Goal: Obtain resource: Download file/media

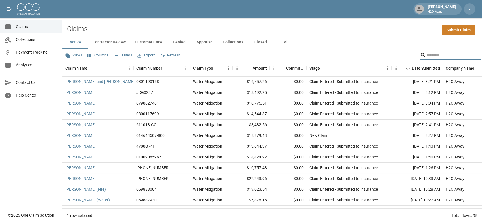
click at [286, 40] on button "All" at bounding box center [286, 42] width 26 height 14
click at [436, 55] on input "Search" at bounding box center [449, 55] width 45 height 9
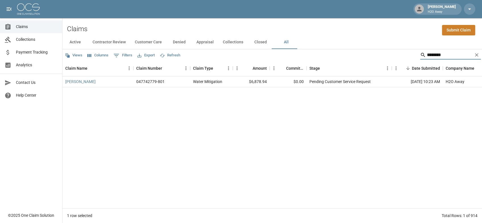
type input "********"
click at [21, 26] on span "Claims" at bounding box center [37, 27] width 42 height 6
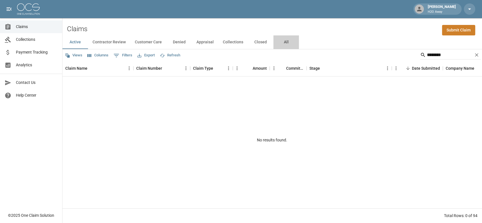
click at [290, 41] on button "All" at bounding box center [286, 42] width 26 height 14
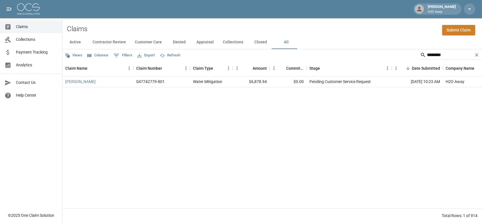
click at [43, 30] on link "Claims" at bounding box center [31, 26] width 62 height 13
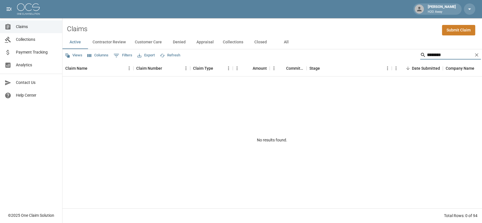
drag, startPoint x: 446, startPoint y: 56, endPoint x: 380, endPoint y: 65, distance: 66.9
click at [380, 65] on div "Views Columns 0 Filters Export Refresh ******** Claim Name Claim Number Claim T…" at bounding box center [272, 136] width 420 height 174
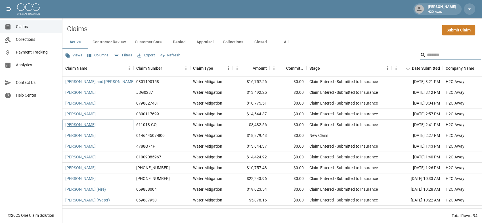
click at [84, 126] on link "[PERSON_NAME]" at bounding box center [80, 125] width 30 height 6
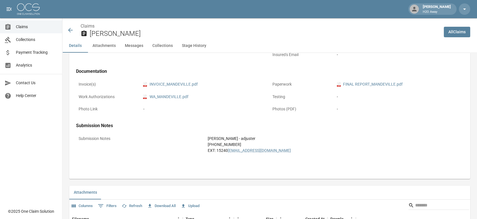
scroll to position [158, 0]
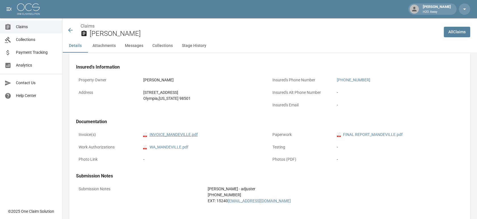
click at [174, 135] on link "pdf INVOICE_MANDEVILLE.pdf" at bounding box center [170, 134] width 55 height 6
click at [36, 30] on span "Claims" at bounding box center [37, 27] width 42 height 6
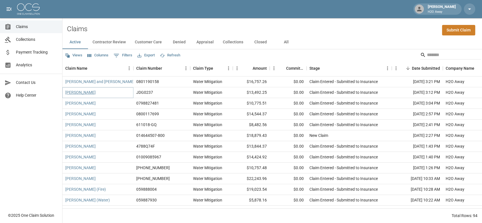
click at [83, 93] on link "[PERSON_NAME]" at bounding box center [80, 93] width 30 height 6
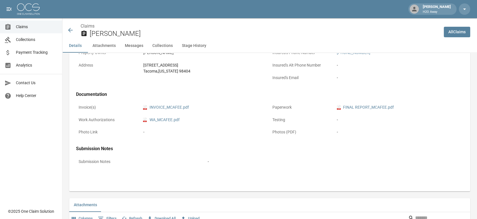
scroll to position [189, 0]
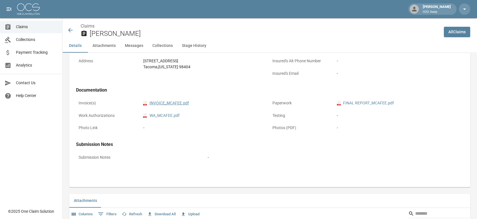
click at [168, 103] on link "pdf INVOICE_MCAFEE.pdf" at bounding box center [166, 103] width 46 height 6
click at [38, 32] on link "Claims" at bounding box center [31, 26] width 62 height 13
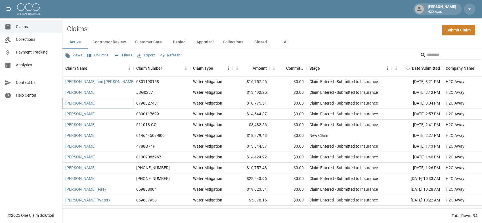
click at [74, 105] on link "[PERSON_NAME]" at bounding box center [80, 103] width 30 height 6
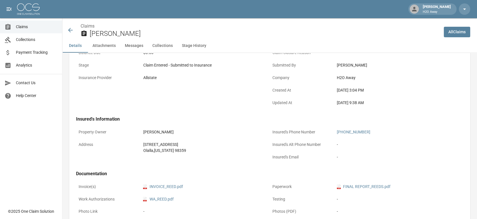
scroll to position [189, 0]
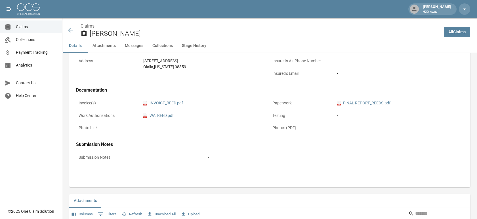
click at [170, 104] on link "pdf INVOICE_REED.pdf" at bounding box center [163, 103] width 40 height 6
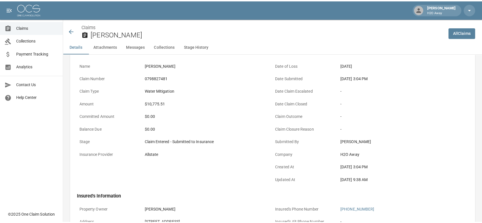
scroll to position [0, 0]
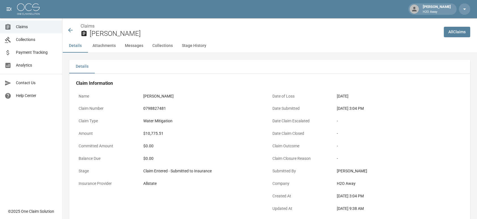
click at [43, 25] on span "Claims" at bounding box center [37, 27] width 42 height 6
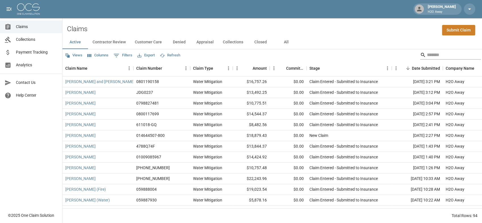
click at [427, 55] on input "Search" at bounding box center [449, 55] width 45 height 9
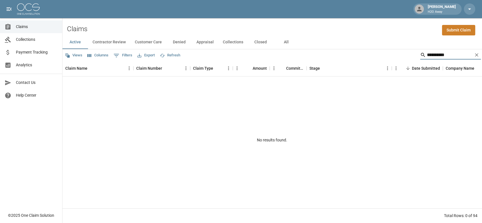
type input "**********"
click at [277, 39] on button "All" at bounding box center [286, 42] width 26 height 14
